Goal: Information Seeking & Learning: Learn about a topic

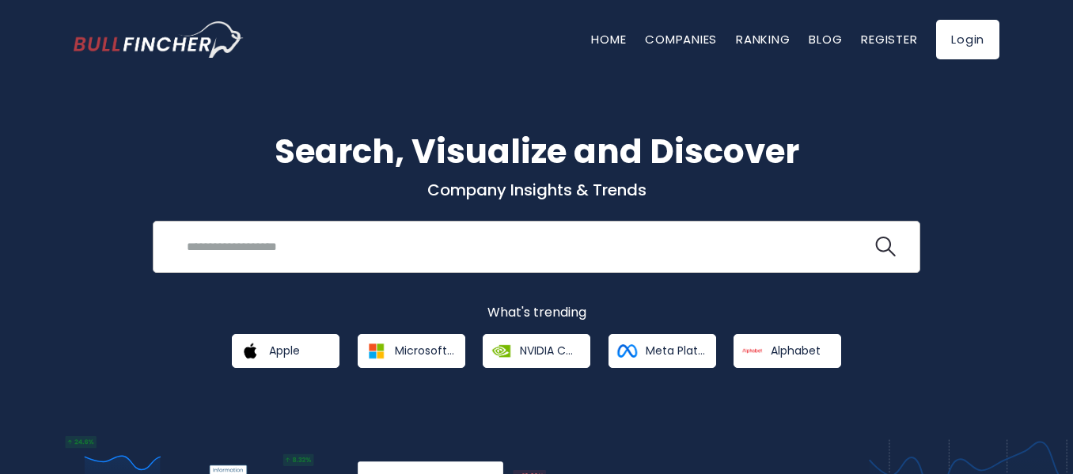
click at [290, 246] on input "search" at bounding box center [524, 246] width 695 height 29
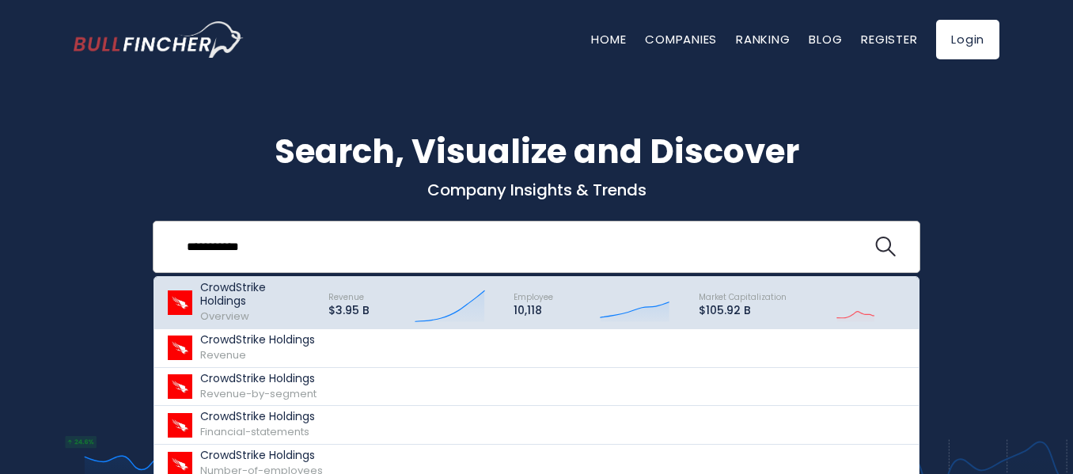
type input "**********"
click at [253, 295] on p "CrowdStrike Holdings" at bounding box center [257, 294] width 114 height 27
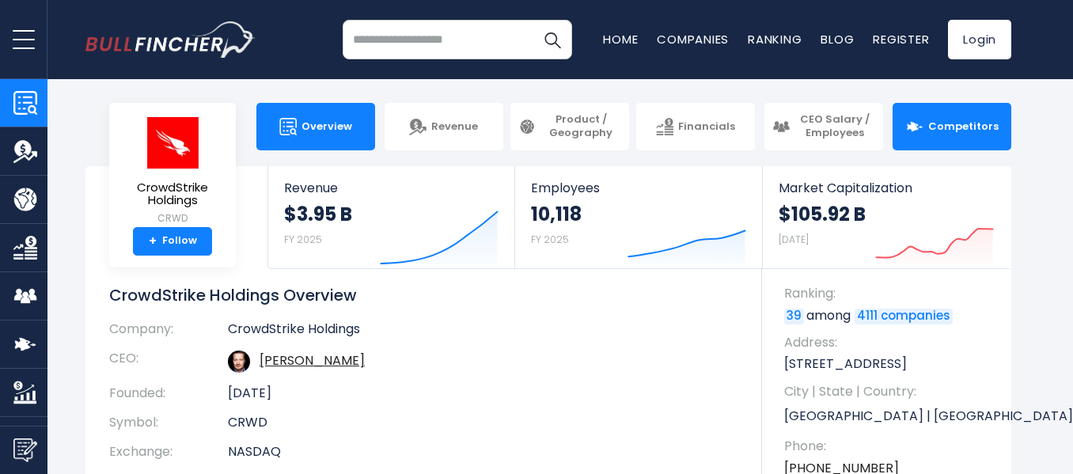
click at [972, 127] on span "Competitors" at bounding box center [963, 126] width 70 height 13
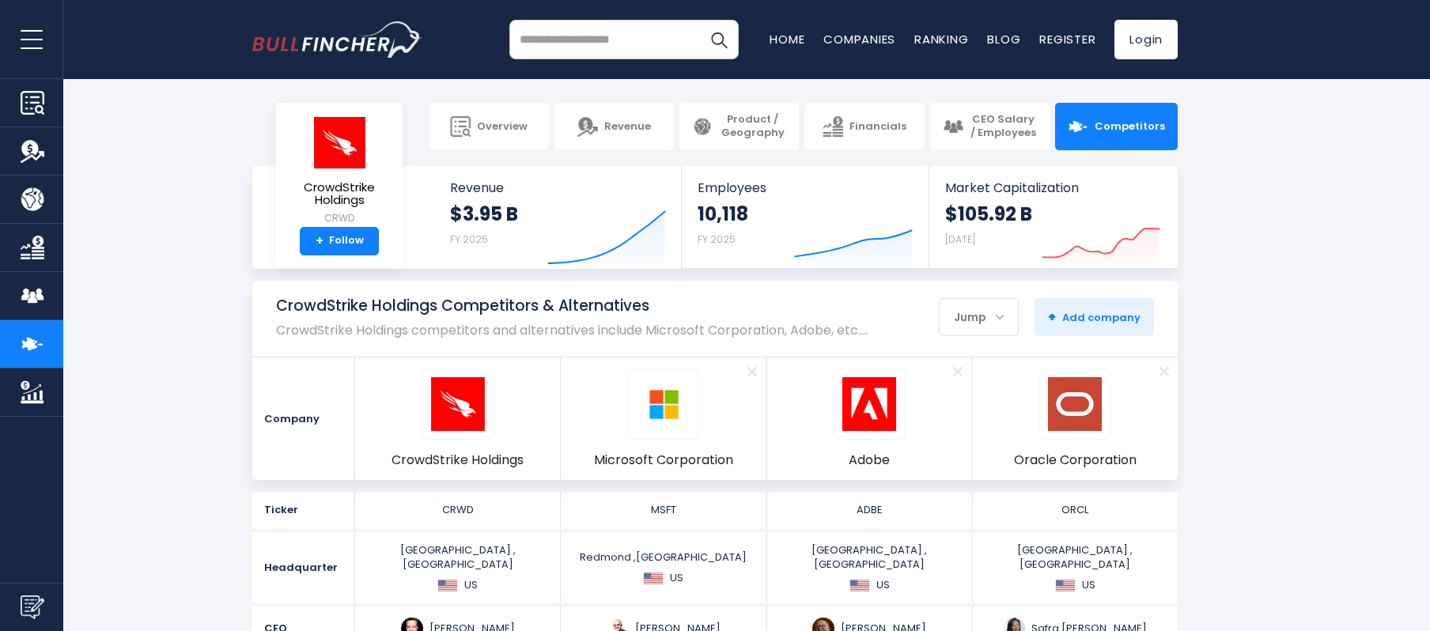
drag, startPoint x: 1080, startPoint y: 0, endPoint x: 143, endPoint y: 347, distance: 998.8
click at [143, 347] on section "CrowdStrike Holdings Competitors & Alternatives CrowdStrike Holdings competitor…" at bounding box center [715, 380] width 1430 height 199
drag, startPoint x: 441, startPoint y: 460, endPoint x: 83, endPoint y: 450, distance: 358.6
click at [83, 450] on section "CrowdStrike Holdings Competitors & Alternatives CrowdStrike Holdings competitor…" at bounding box center [715, 380] width 1430 height 199
drag, startPoint x: 351, startPoint y: 453, endPoint x: 536, endPoint y: 475, distance: 185.6
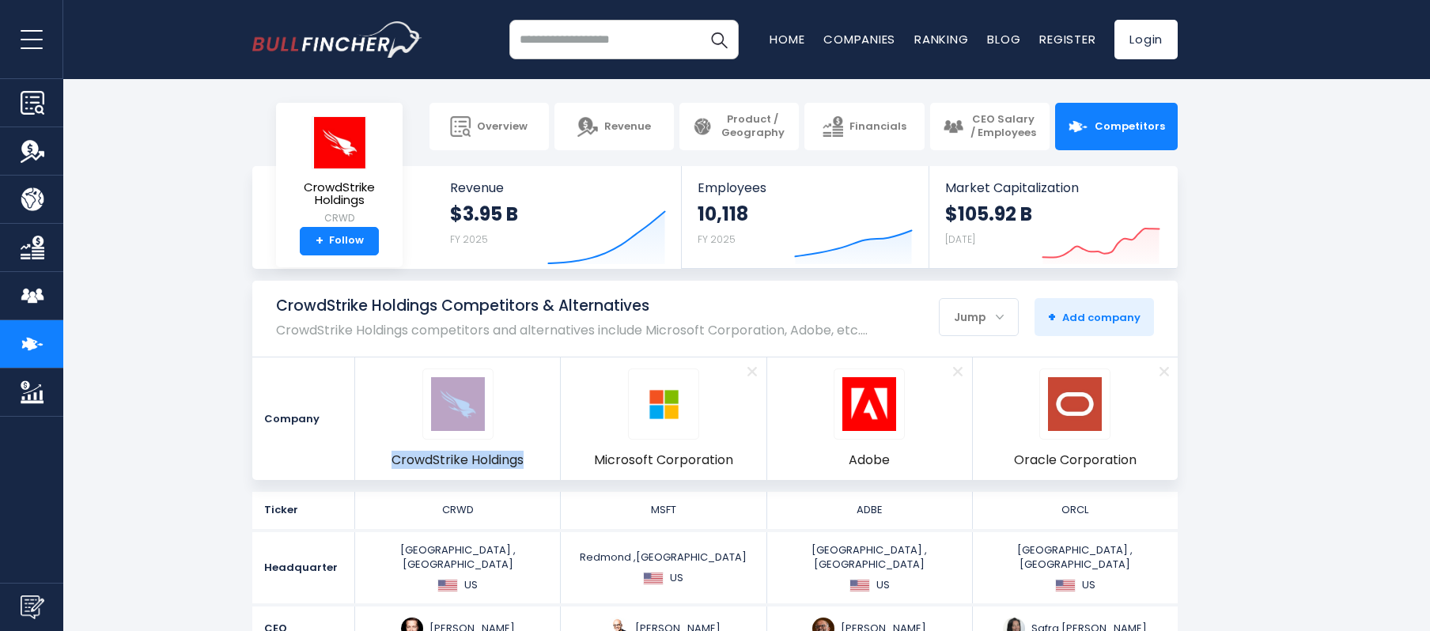
click at [536, 473] on div "Company CrowdStrike Holdings Remove Microsoft Corporation Remove Adobe Remove" at bounding box center [715, 418] width 926 height 123
drag, startPoint x: 557, startPoint y: 465, endPoint x: 391, endPoint y: 466, distance: 166.2
click at [391, 466] on li "CrowdStrike Holdings" at bounding box center [458, 419] width 206 height 123
copy span "CrowdStrike Holdings"
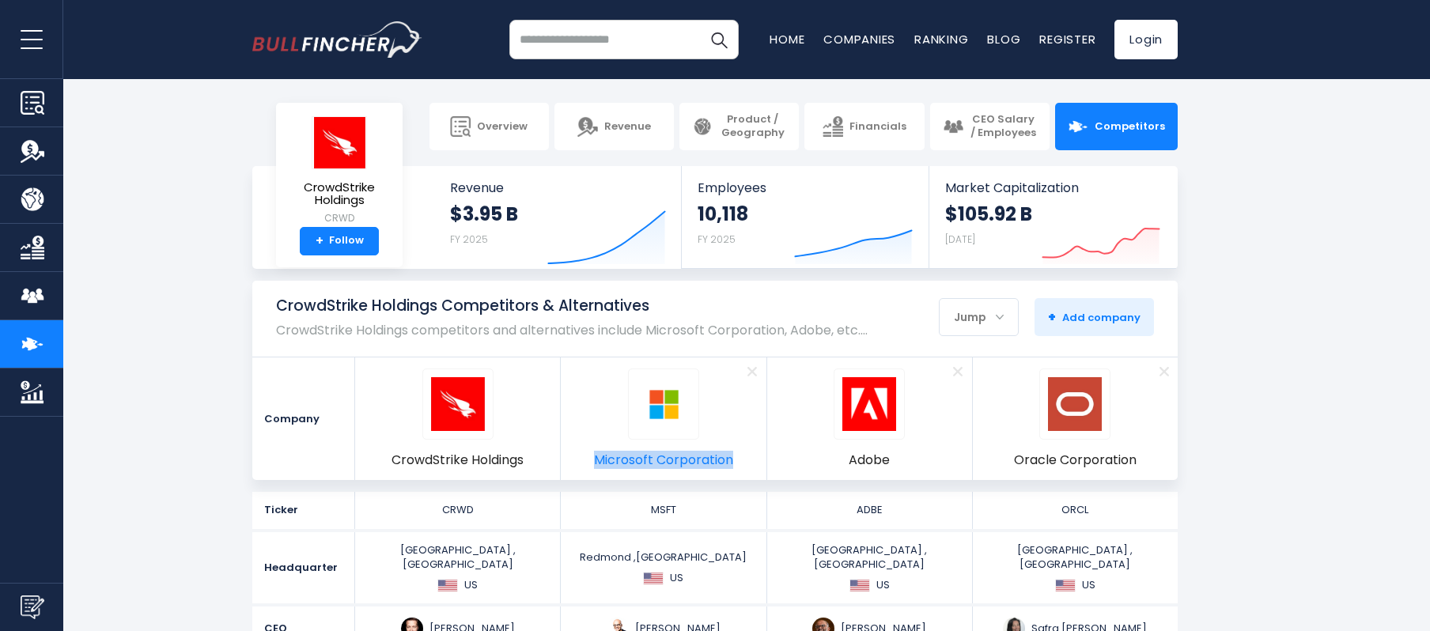
drag, startPoint x: 761, startPoint y: 466, endPoint x: 596, endPoint y: 460, distance: 165.5
click at [596, 460] on li "Remove Microsoft Corporation" at bounding box center [664, 419] width 206 height 123
copy span "Microsoft Corporation"
drag, startPoint x: 918, startPoint y: 463, endPoint x: 866, endPoint y: 463, distance: 52.2
click at [866, 463] on li "Remove Adobe" at bounding box center [870, 419] width 206 height 123
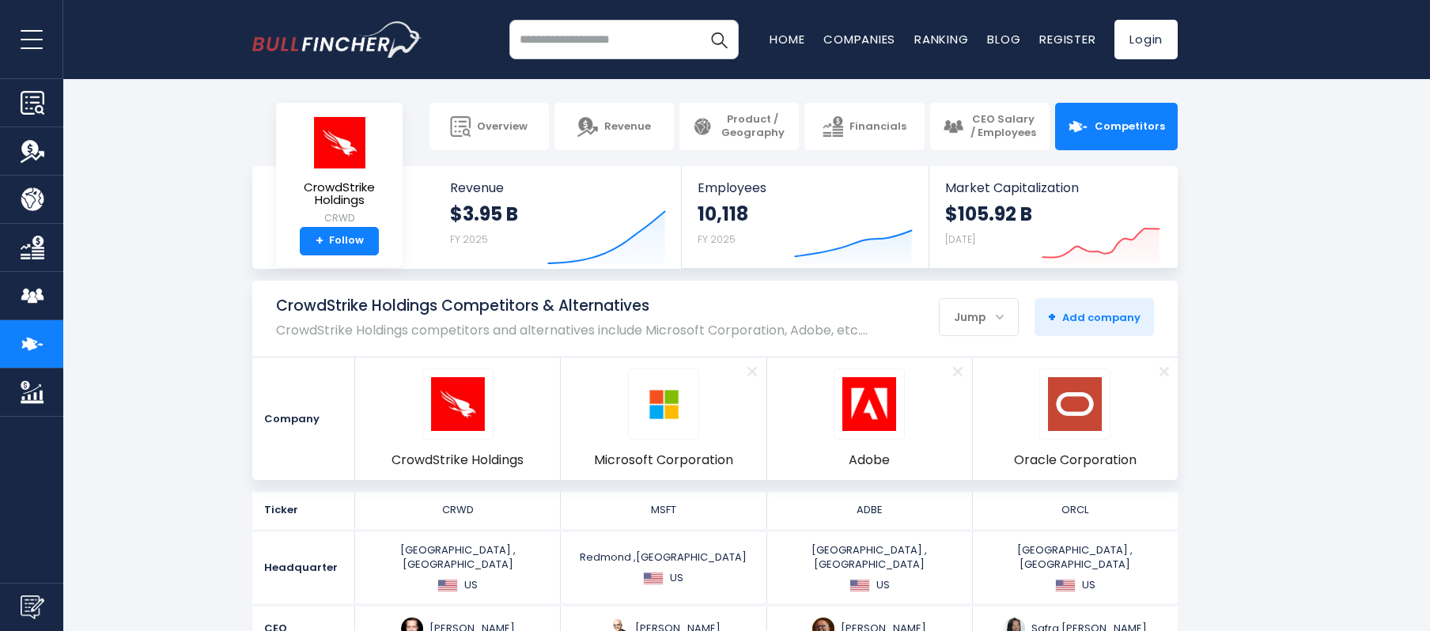
drag, startPoint x: 1155, startPoint y: 467, endPoint x: 1014, endPoint y: 464, distance: 140.9
click at [1014, 464] on li "Remove Oracle Corporation" at bounding box center [1075, 419] width 205 height 123
copy span "Oracle Corporation"
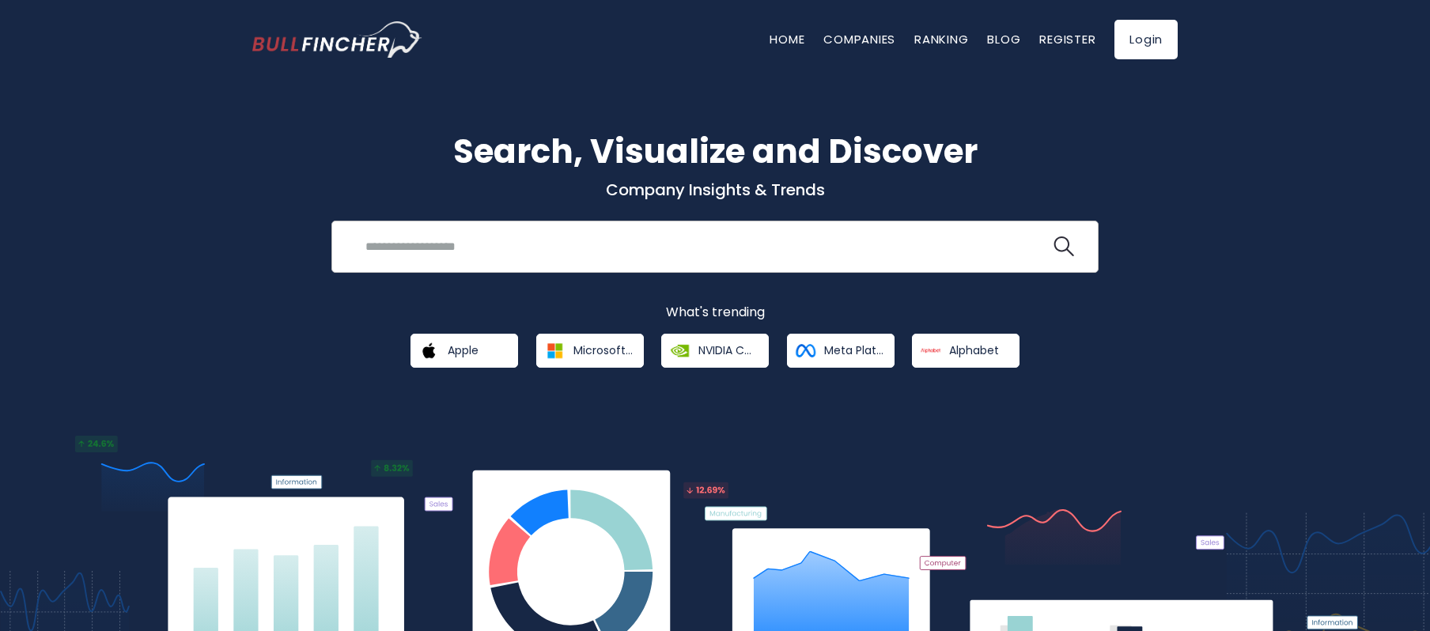
click at [426, 241] on input "search" at bounding box center [703, 246] width 695 height 29
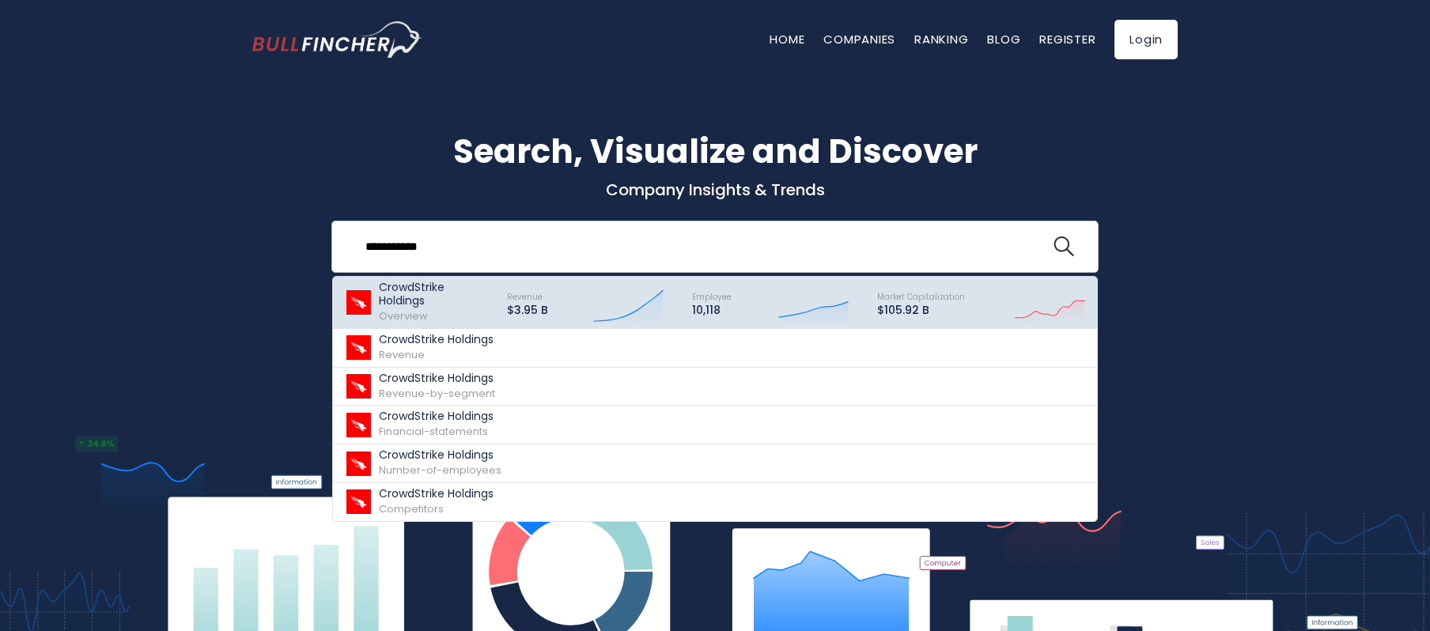
type input "**********"
click at [415, 301] on p "CrowdStrike Holdings" at bounding box center [436, 294] width 114 height 27
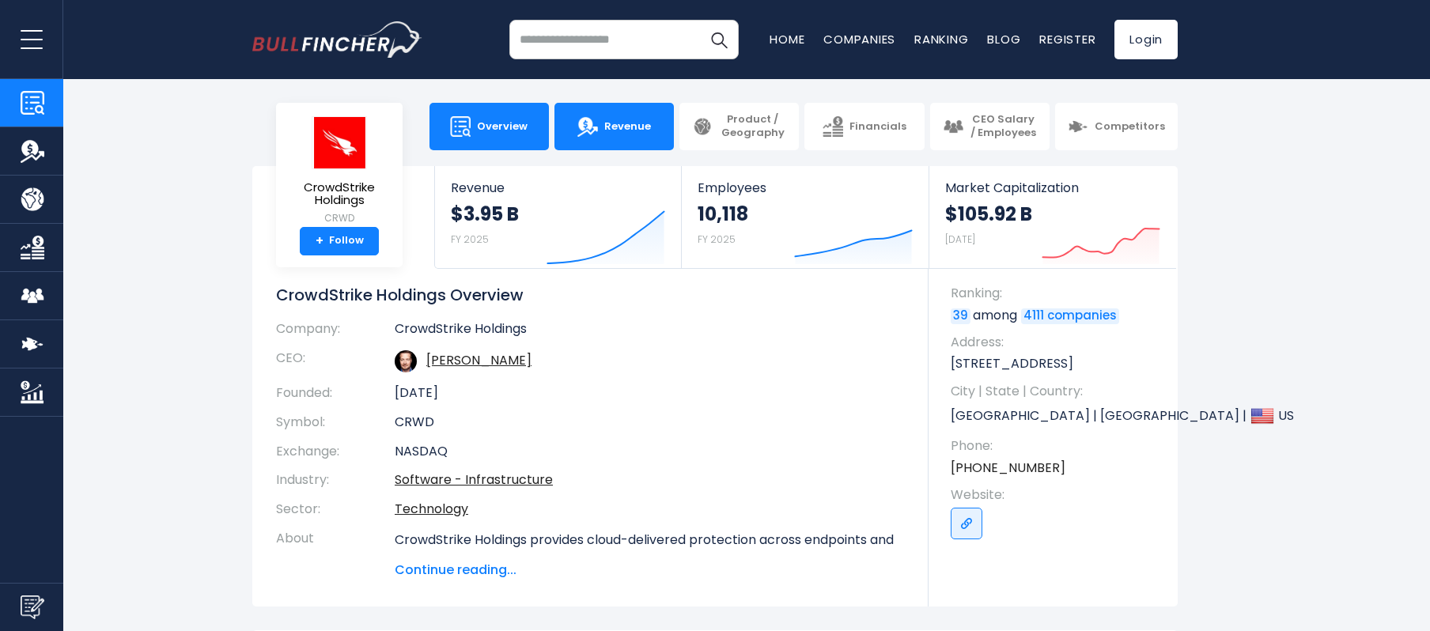
click at [630, 121] on span "Revenue" at bounding box center [627, 126] width 47 height 13
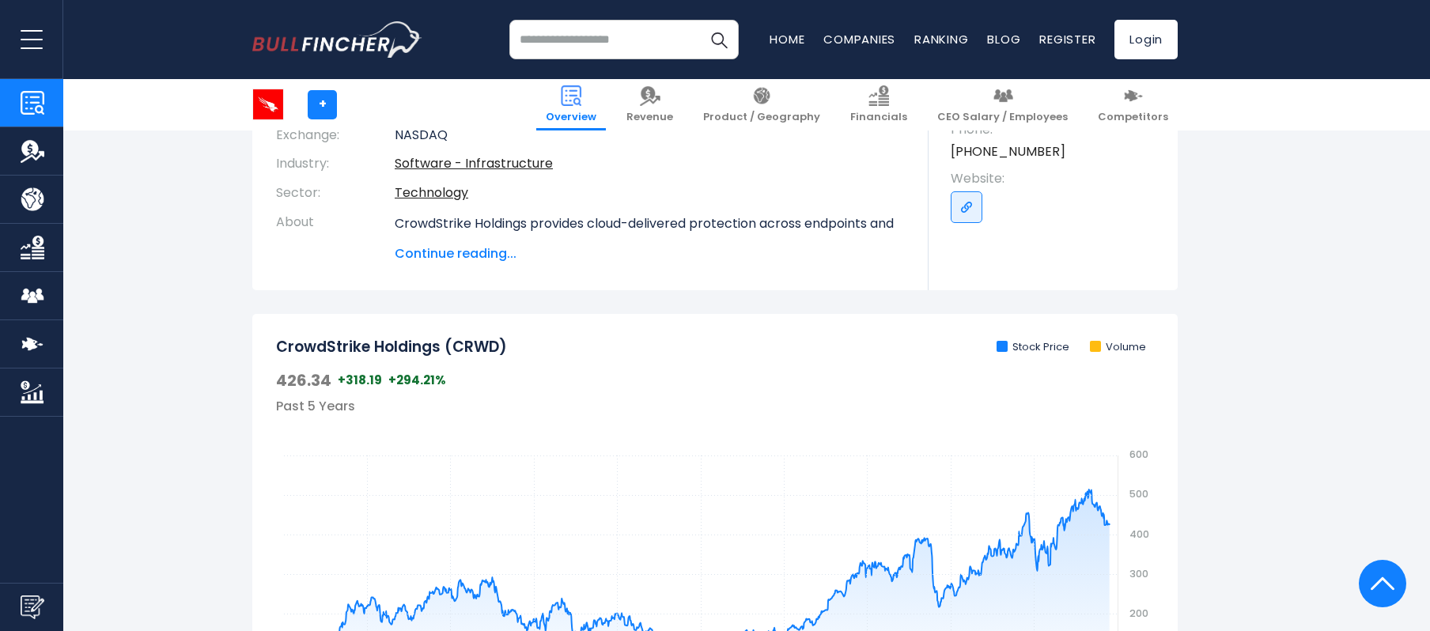
scroll to position [385, 0]
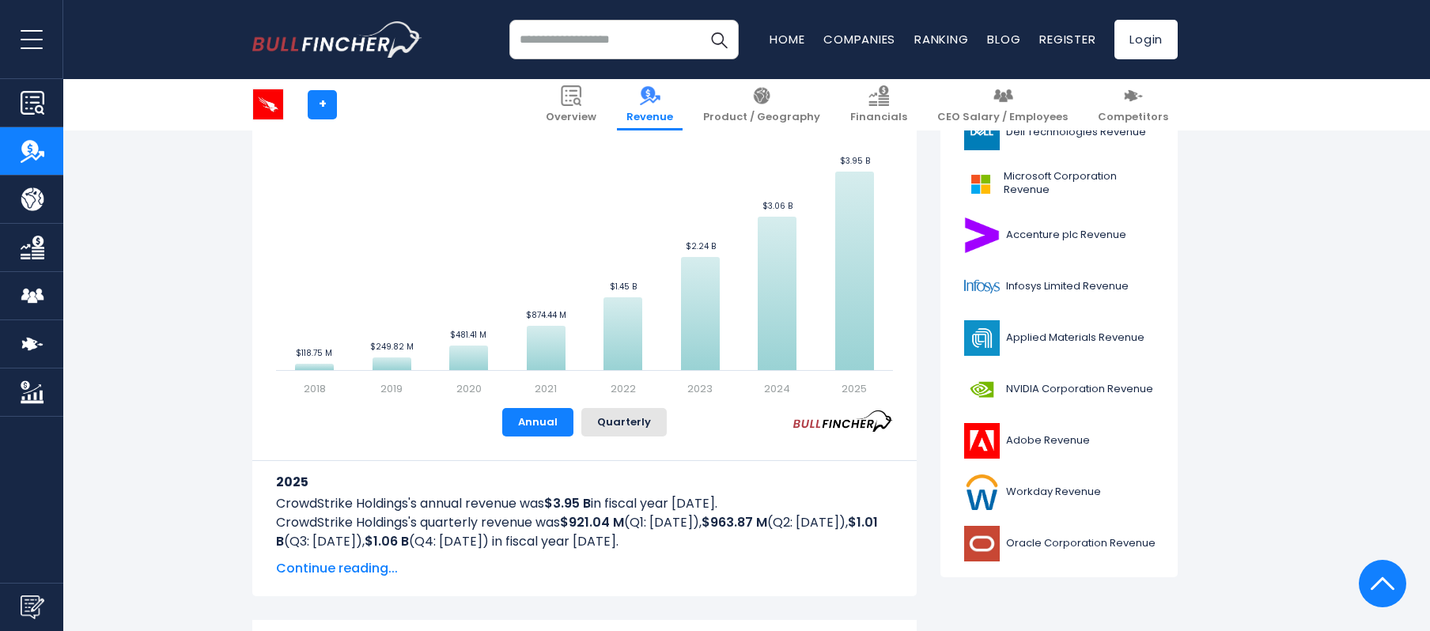
scroll to position [422, 0]
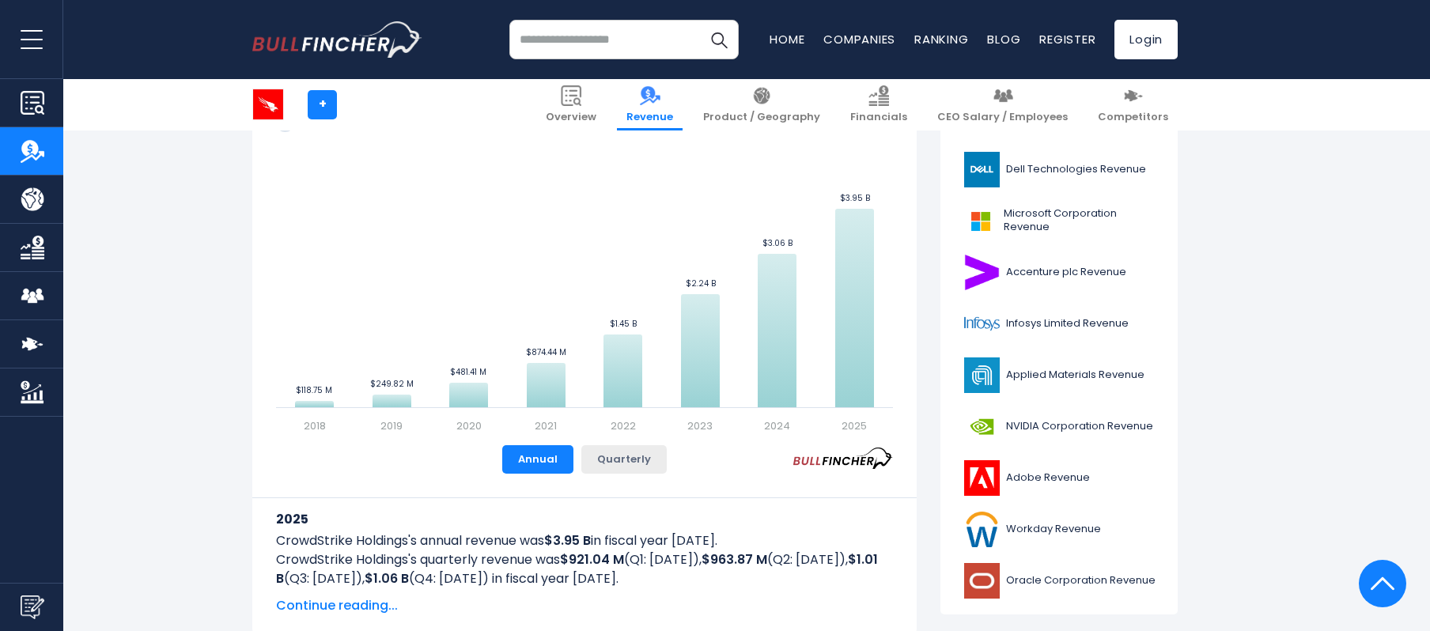
click at [625, 459] on button "Quarterly" at bounding box center [624, 459] width 85 height 28
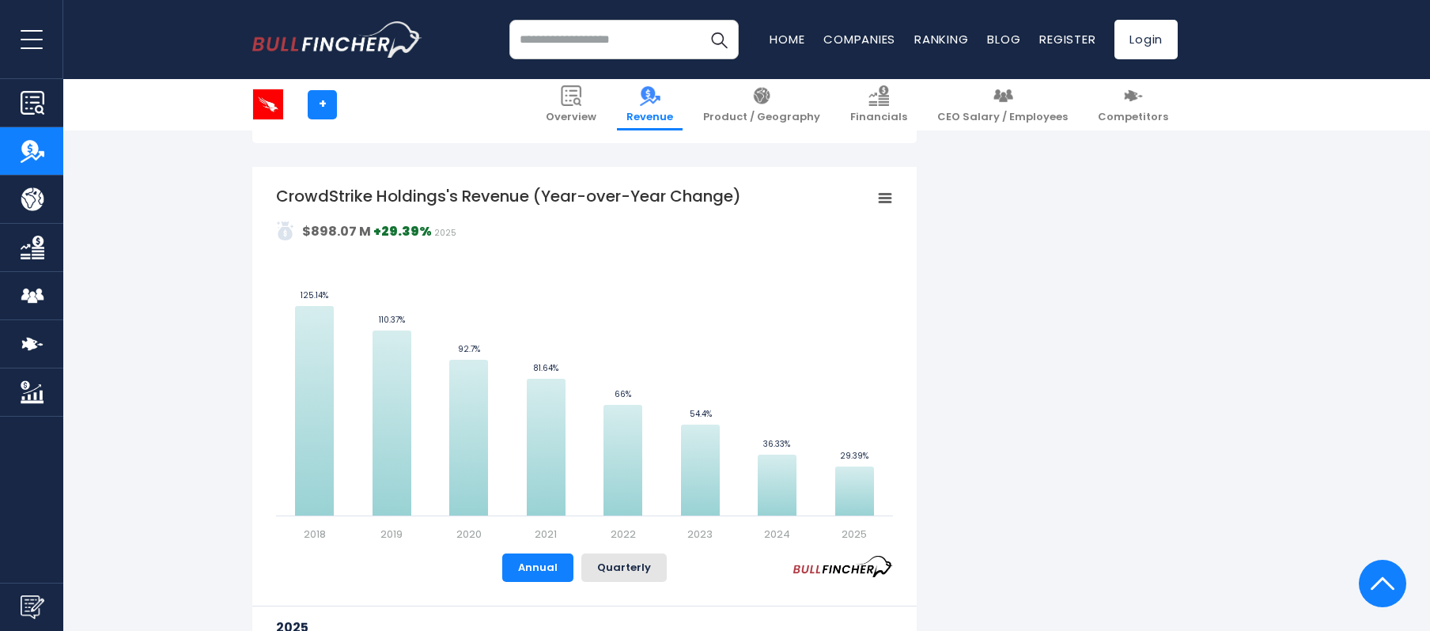
scroll to position [949, 0]
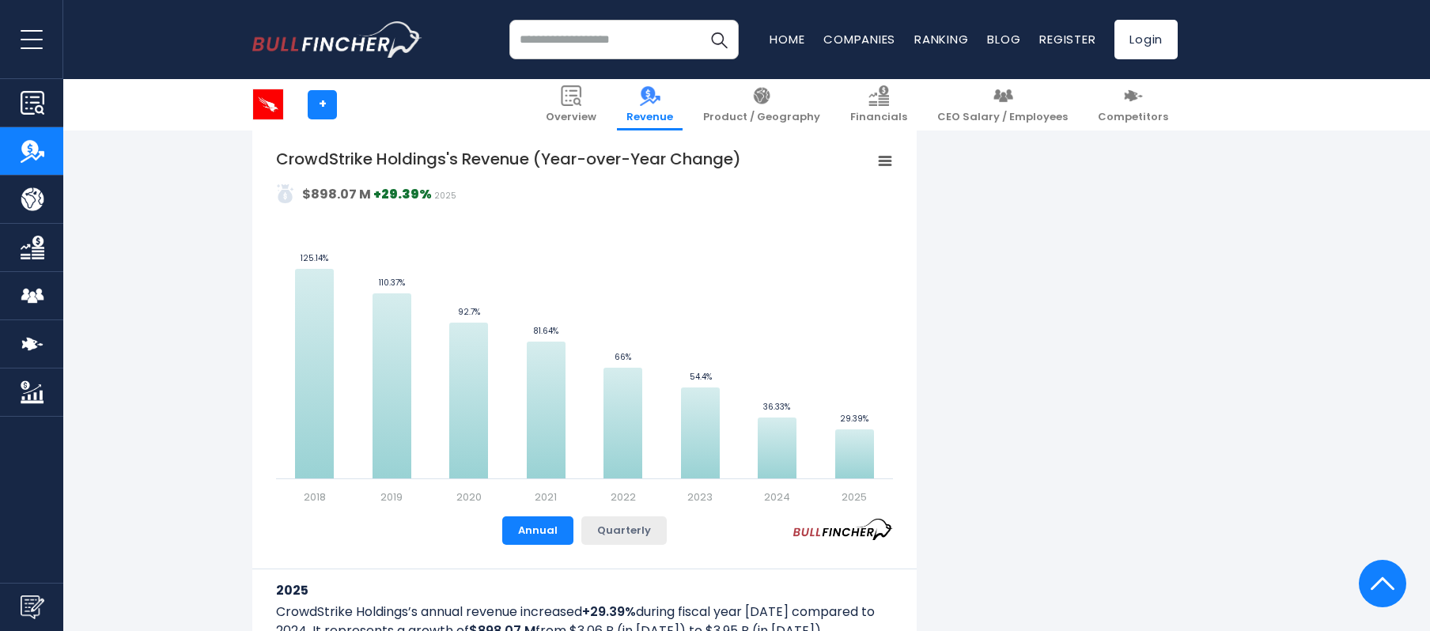
click at [616, 532] on button "Quarterly" at bounding box center [624, 531] width 85 height 28
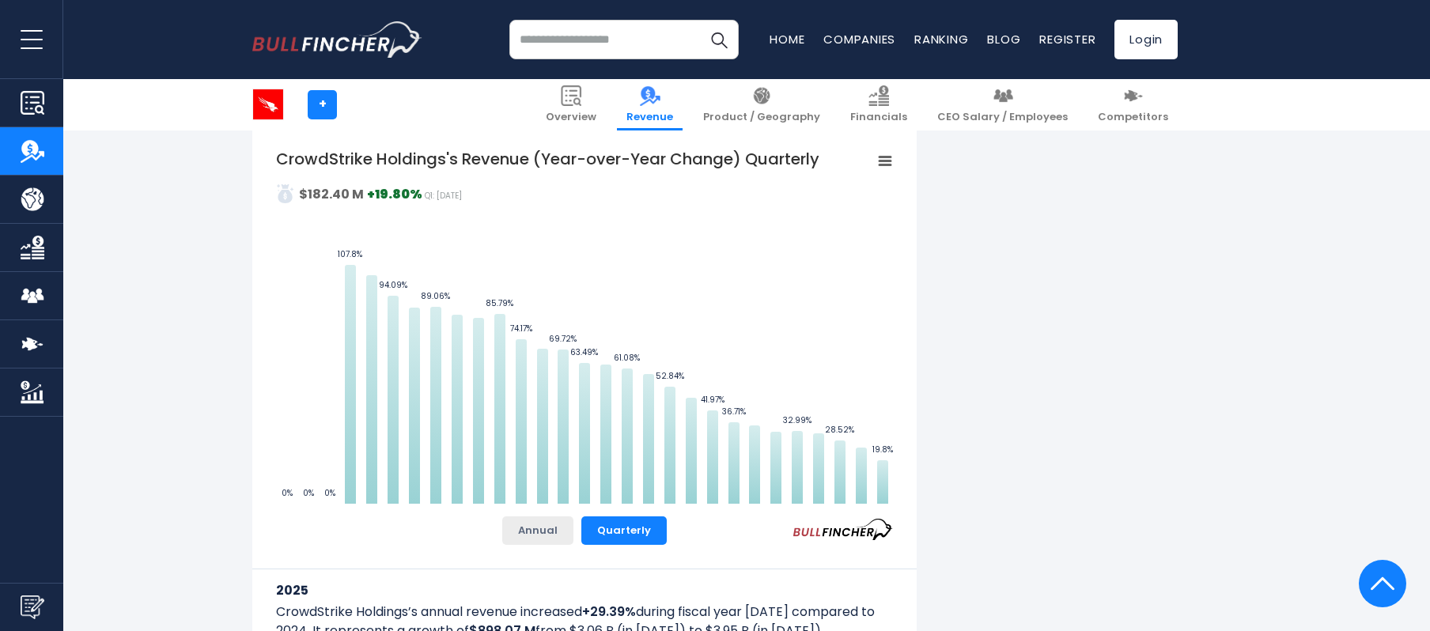
click at [539, 533] on button "Annual" at bounding box center [537, 531] width 71 height 28
